Goal: Information Seeking & Learning: Find specific fact

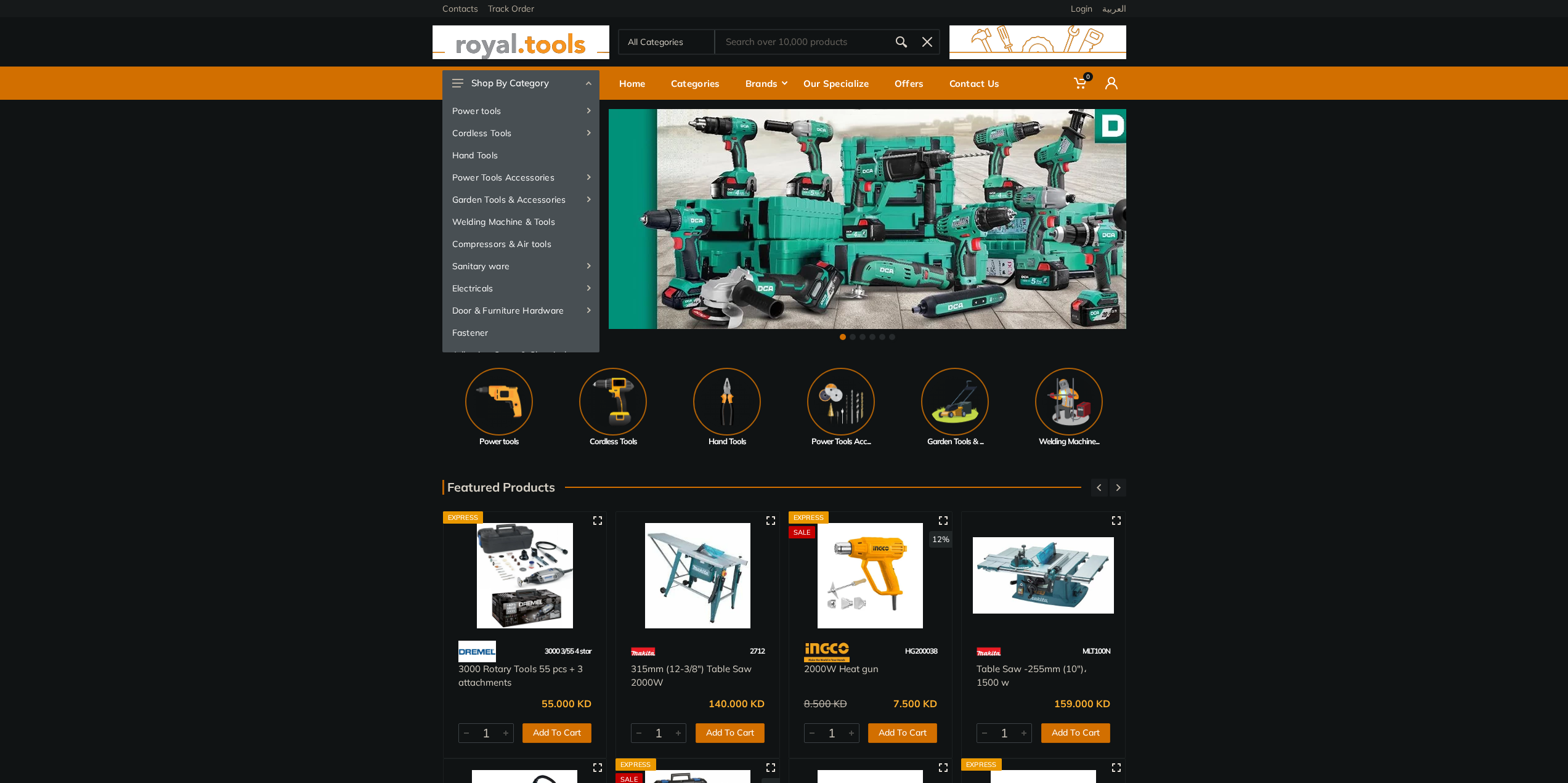
drag, startPoint x: 309, startPoint y: 225, endPoint x: 315, endPoint y: 223, distance: 6.3
click at [309, 225] on div "‹ ›" at bounding box center [784, 226] width 1568 height 253
click at [839, 47] on input "Site search" at bounding box center [801, 41] width 173 height 26
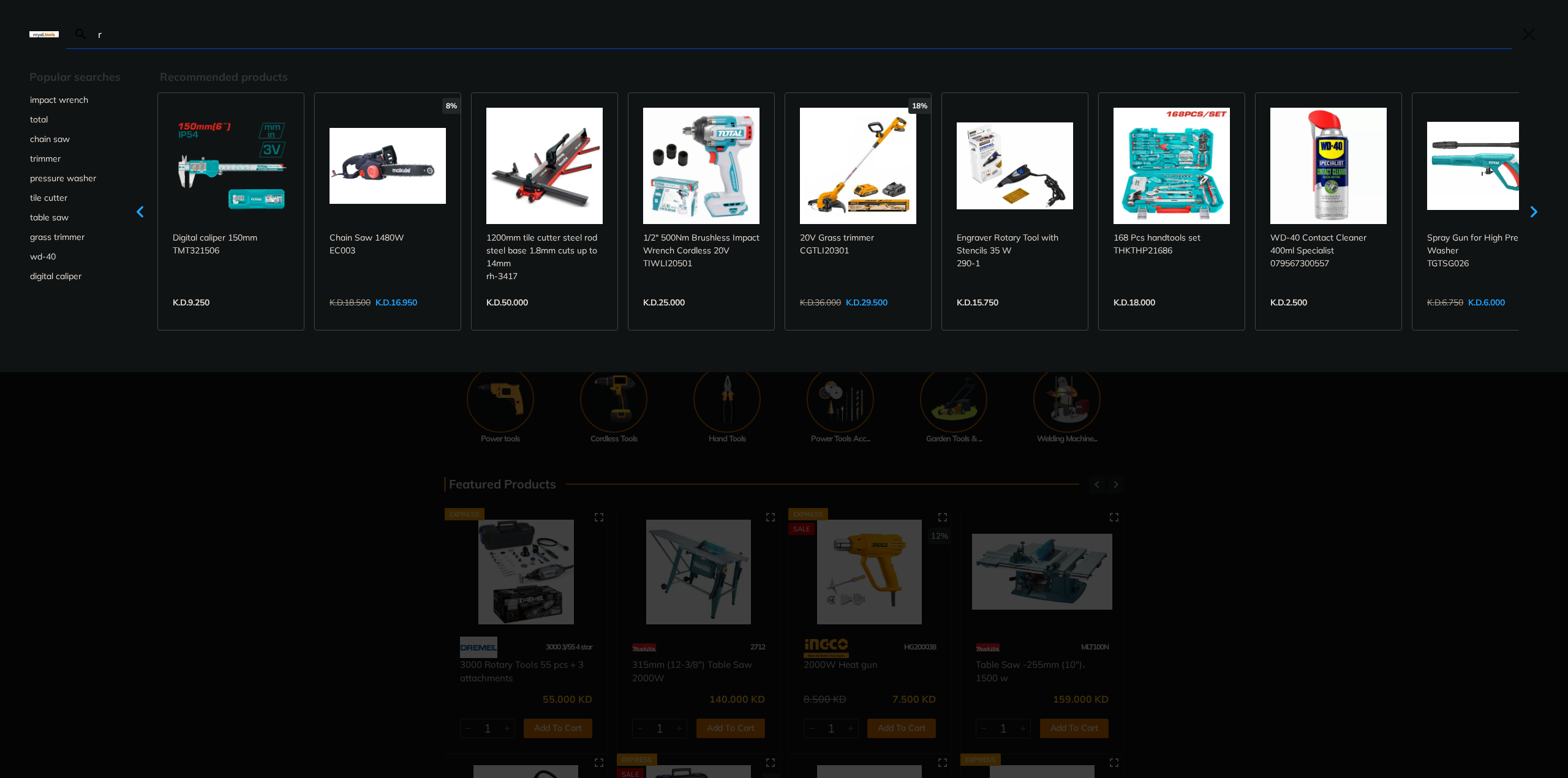
type input "r"
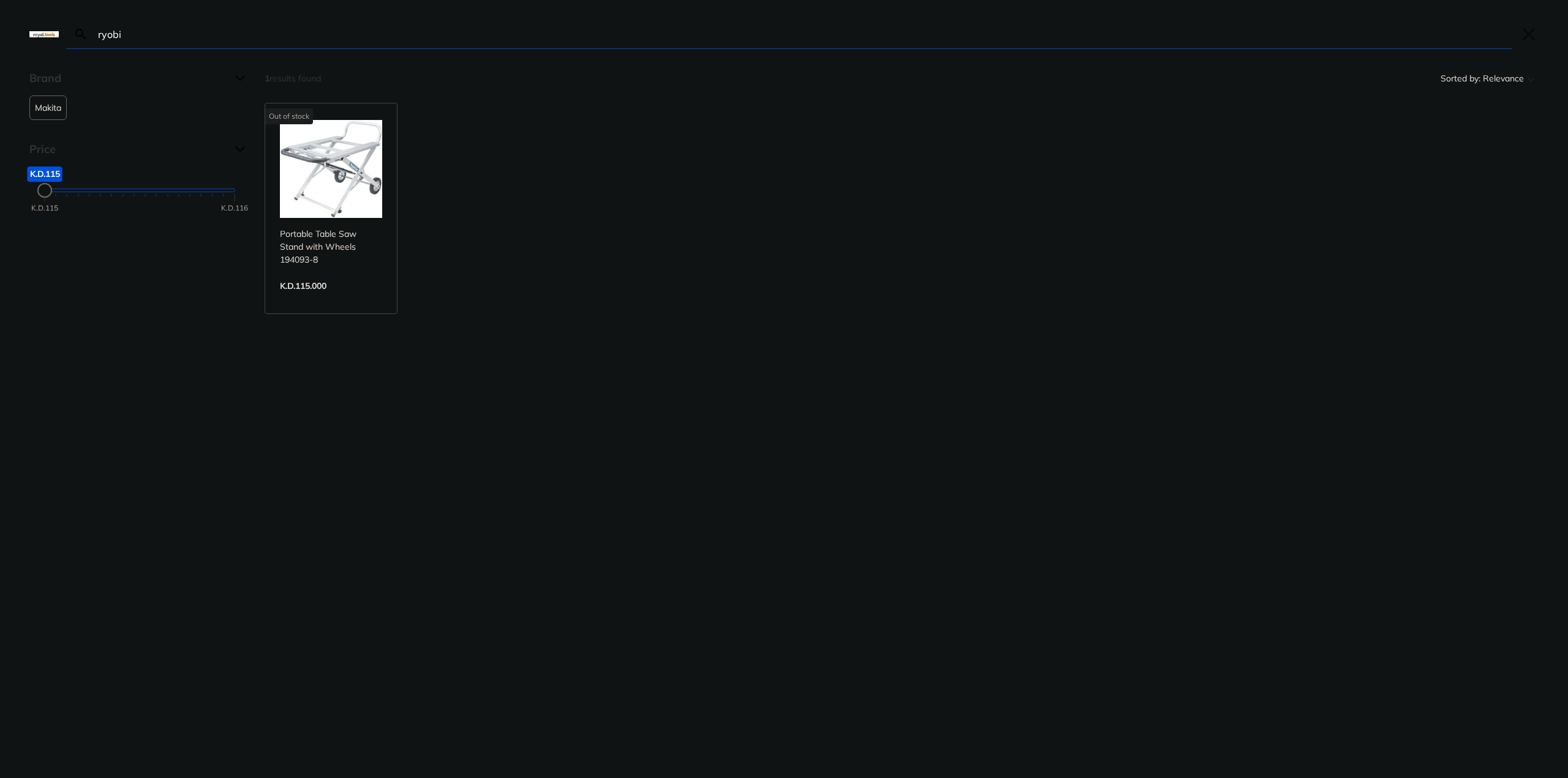
type input "ryobi"
